Goal: Task Accomplishment & Management: Manage account settings

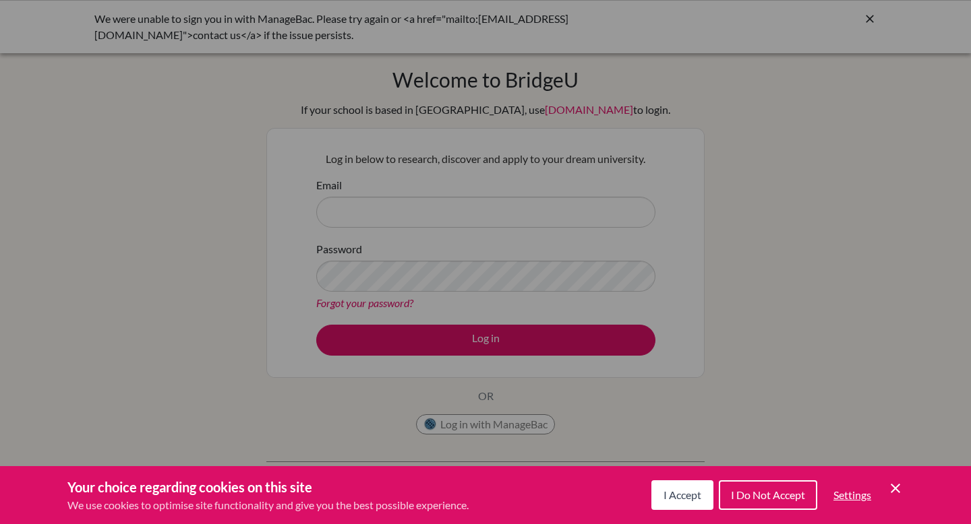
click at [681, 495] on span "I Accept" at bounding box center [682, 495] width 38 height 13
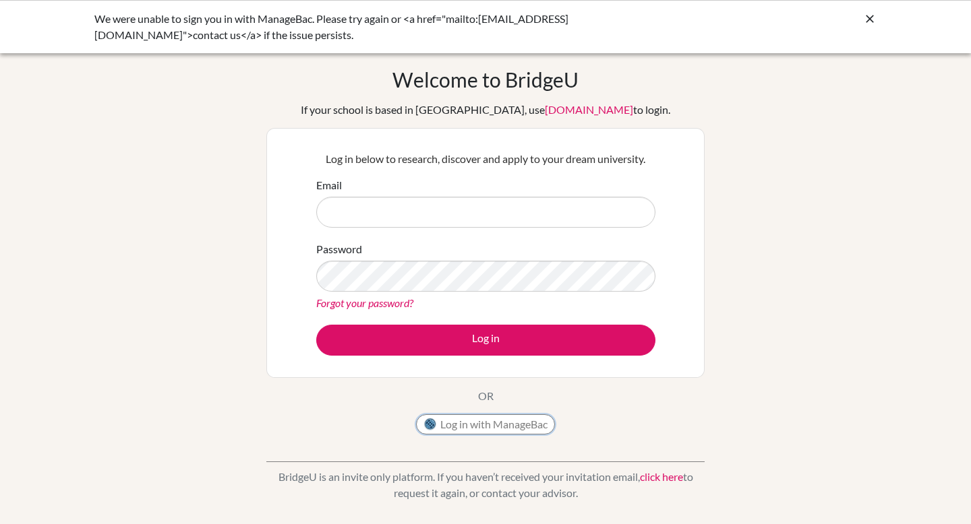
click at [520, 428] on button "Log in with ManageBac" at bounding box center [485, 424] width 139 height 20
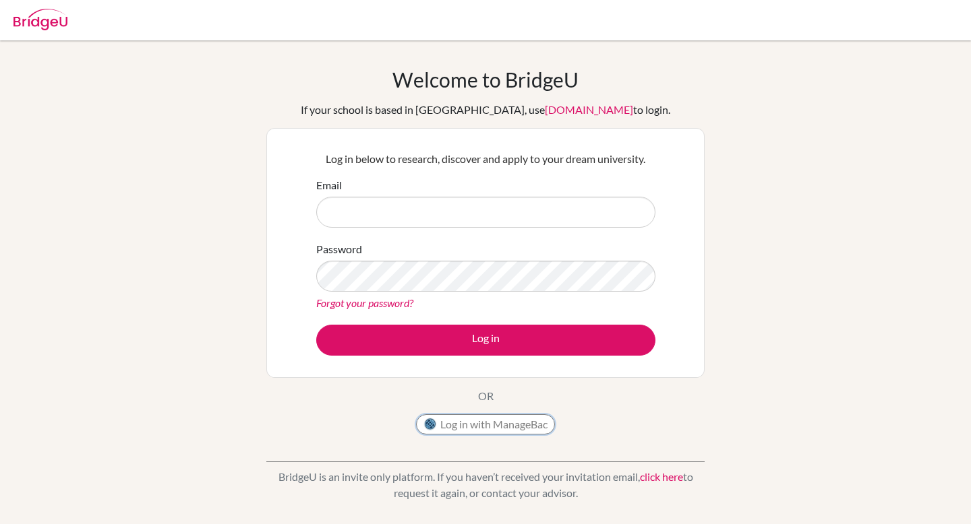
click at [492, 423] on button "Log in with ManageBac" at bounding box center [485, 424] width 139 height 20
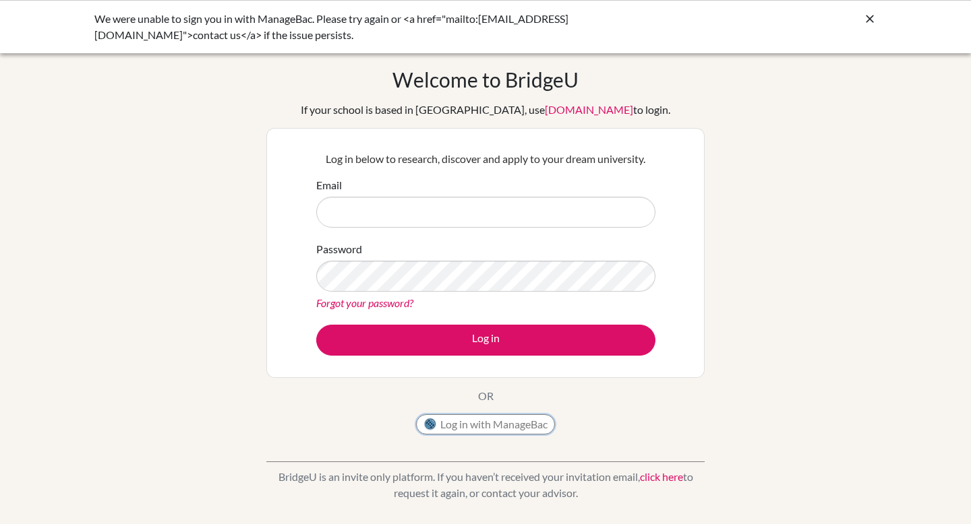
click at [492, 430] on button "Log in with ManageBac" at bounding box center [485, 424] width 139 height 20
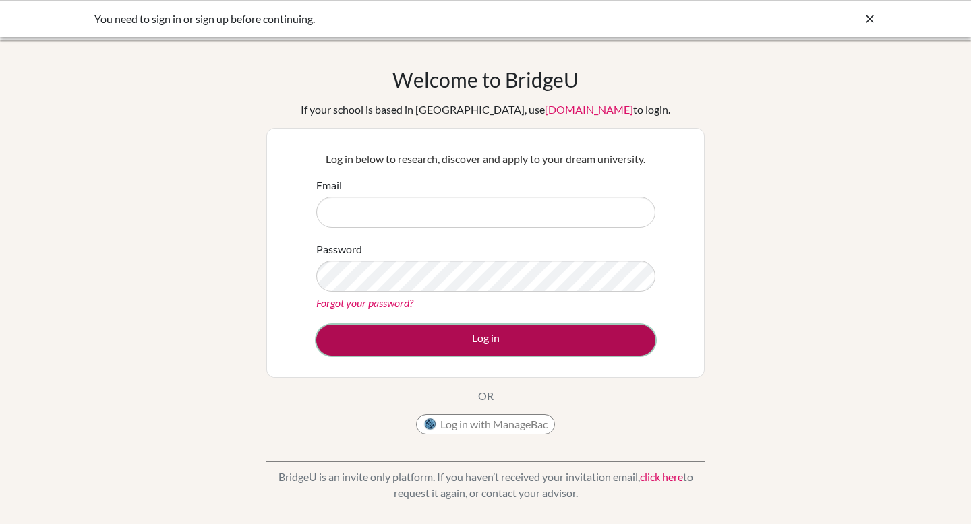
click at [555, 344] on button "Log in" at bounding box center [485, 340] width 339 height 31
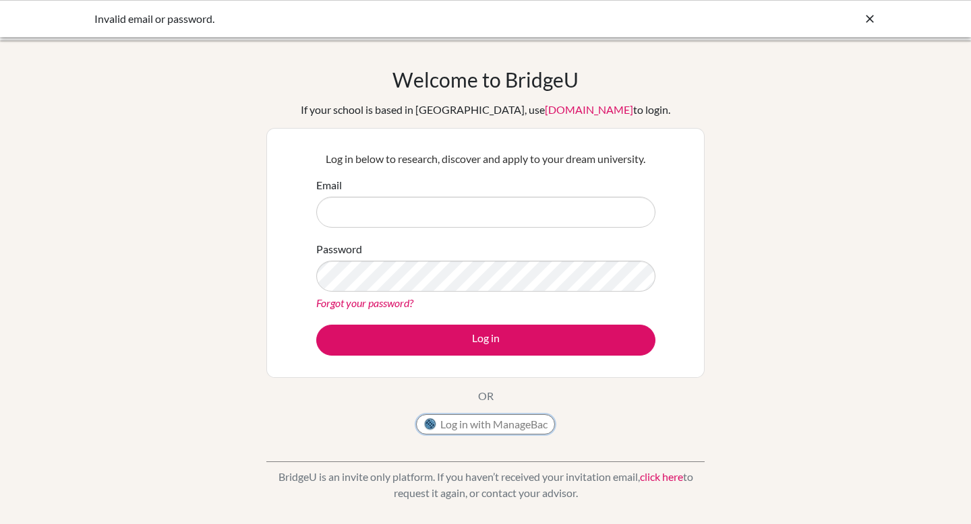
click at [504, 421] on button "Log in with ManageBac" at bounding box center [485, 424] width 139 height 20
click at [506, 423] on button "Log in with ManageBac" at bounding box center [485, 424] width 139 height 20
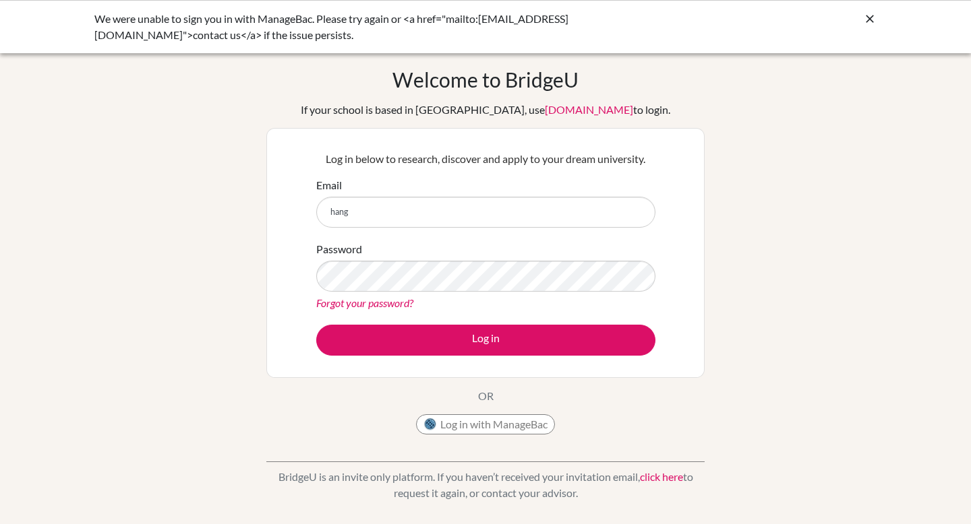
type input "hangkaihu@vislao.com"
click at [450, 322] on form "Email hangkaihu@vislao.com Password Forgot your password? Log in" at bounding box center [485, 266] width 339 height 179
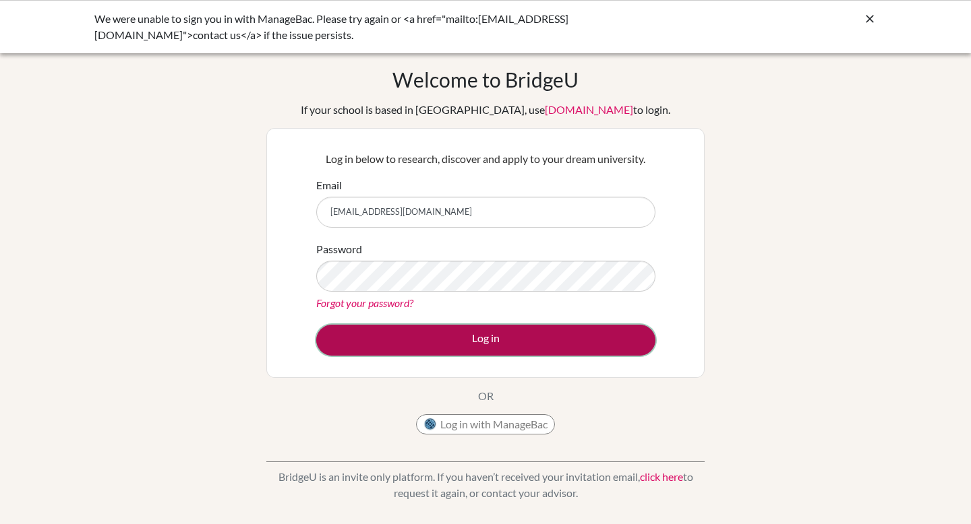
click at [451, 334] on button "Log in" at bounding box center [485, 340] width 339 height 31
